Goal: Information Seeking & Learning: Find specific page/section

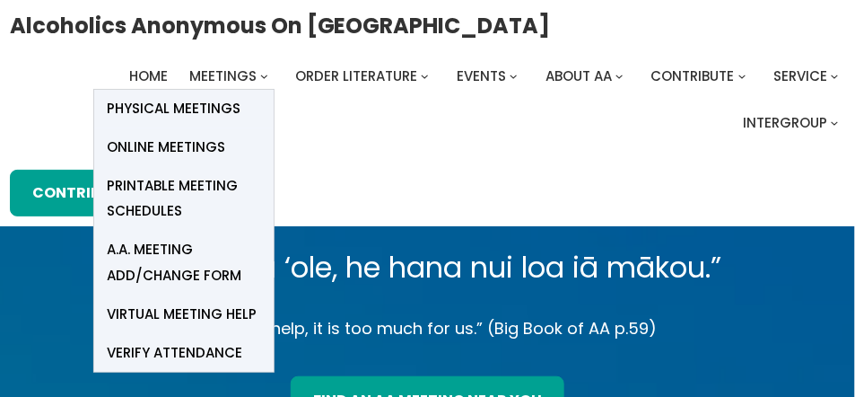
click at [161, 145] on span "Online Meetings" at bounding box center [167, 147] width 118 height 25
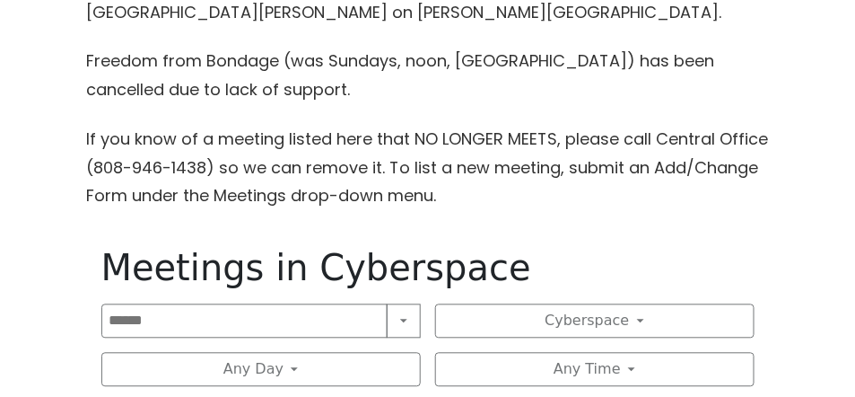
scroll to position [1040, 0]
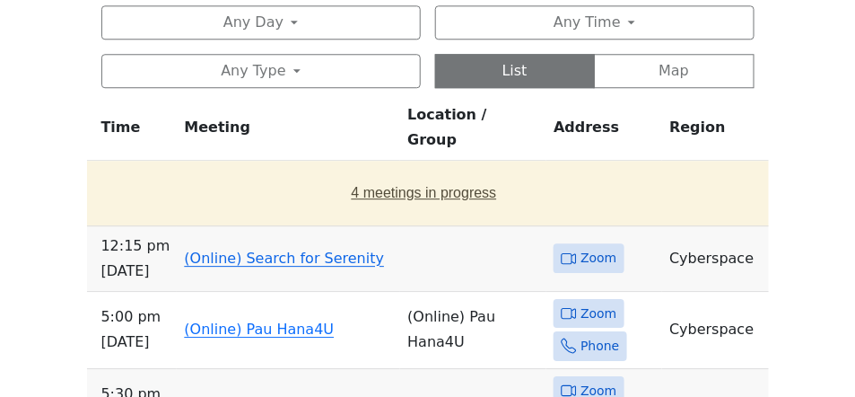
click at [426, 168] on button "4 meetings in progress" at bounding box center [424, 193] width 660 height 50
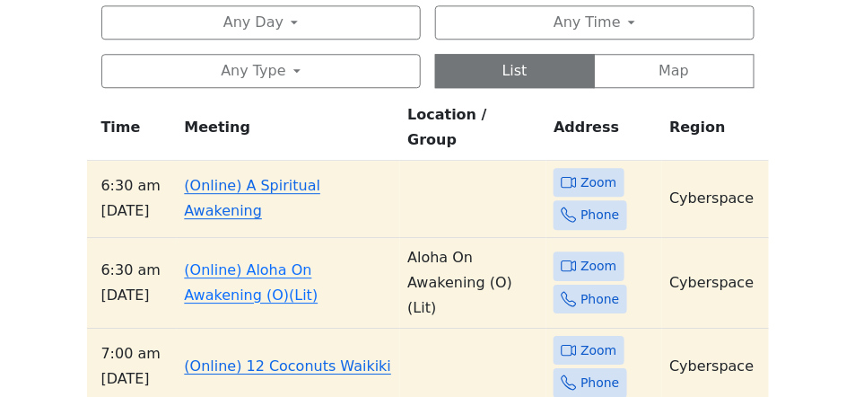
click at [235, 357] on link "(Online) 12 Coconuts Waikiki" at bounding box center [287, 365] width 207 height 17
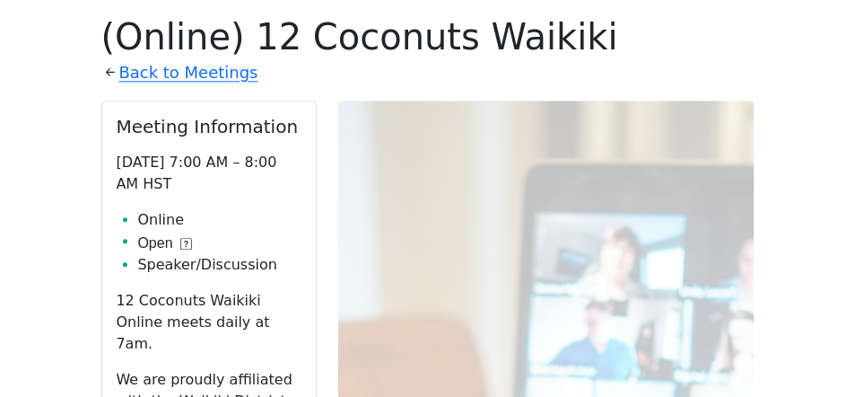
scroll to position [1271, 0]
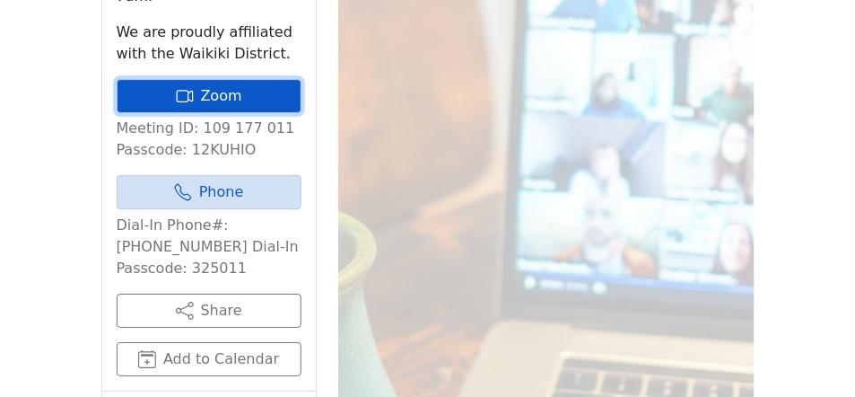
click at [196, 79] on link "Zoom" at bounding box center [209, 96] width 185 height 34
